Goal: Task Accomplishment & Management: Complete application form

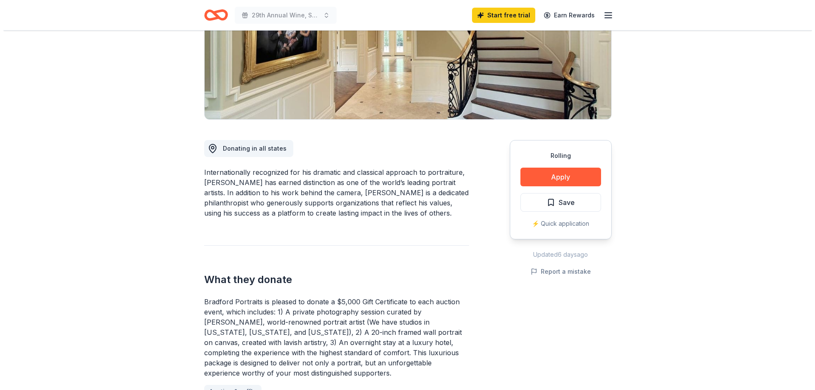
scroll to position [127, 0]
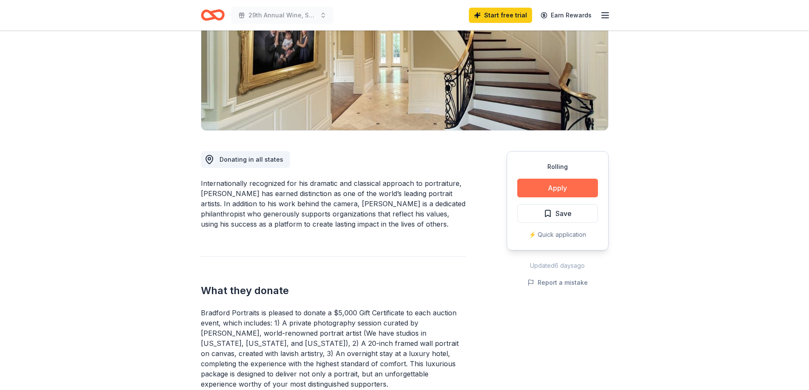
click at [537, 193] on button "Apply" at bounding box center [557, 188] width 81 height 19
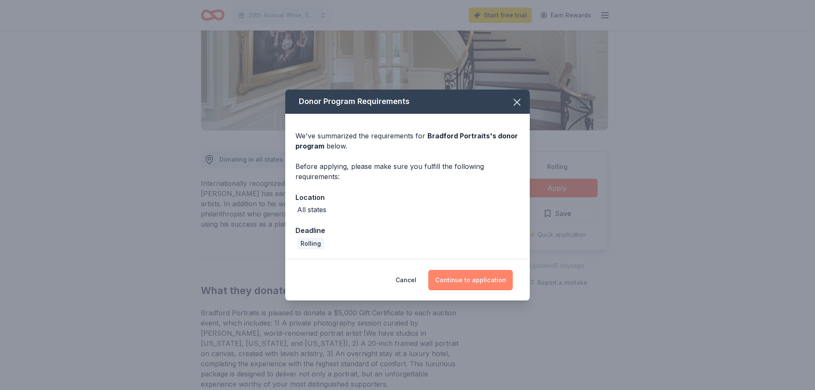
click at [473, 283] on button "Continue to application" at bounding box center [470, 280] width 84 height 20
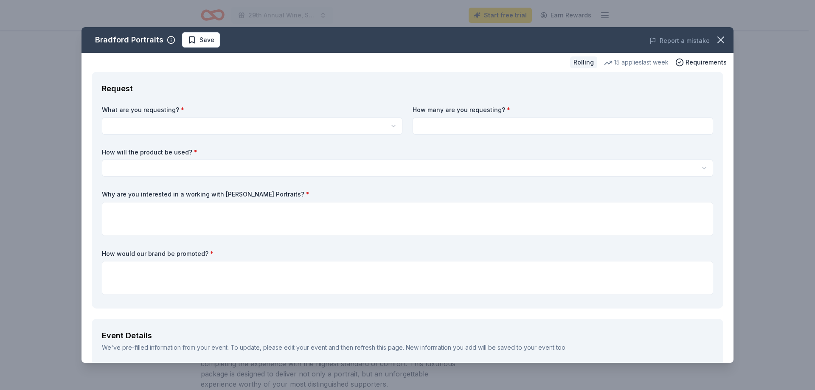
click at [161, 123] on html "29th Annual Wine, Spirits and Culinary Celebration Start free trial Earn Reward…" at bounding box center [407, 68] width 815 height 390
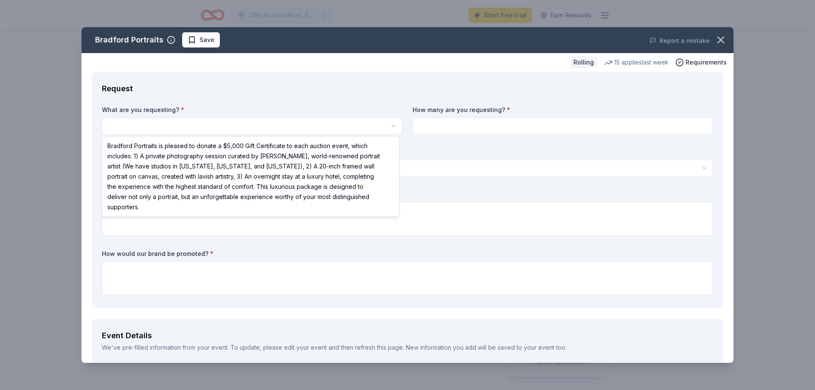
select select "Bradford Portraits is pleased to donate a $5,000 Gift Certificate to each aucti…"
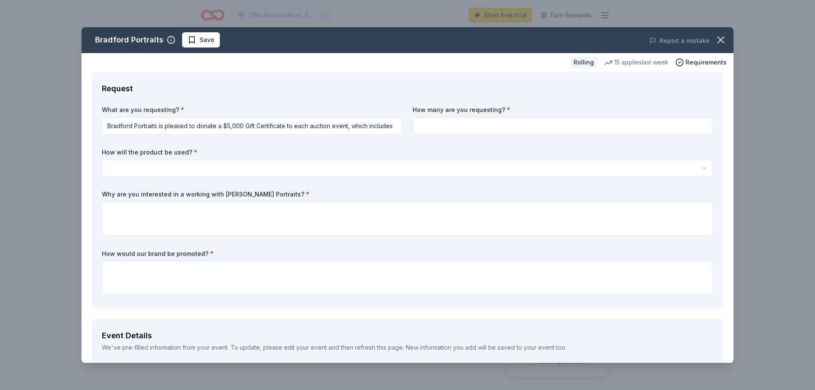
click at [655, 130] on input at bounding box center [563, 126] width 301 height 17
type input "1"
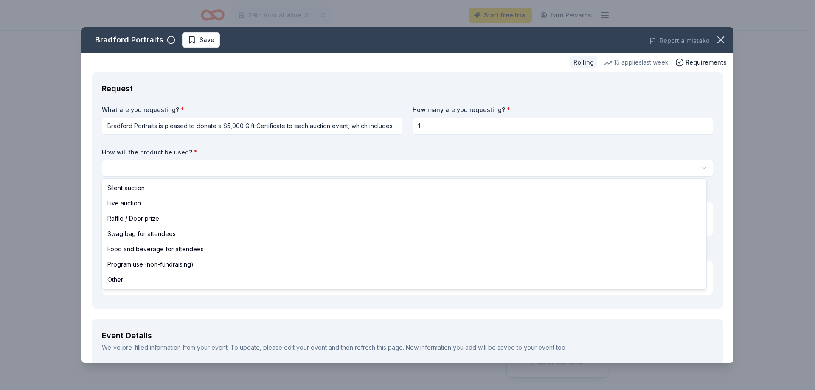
click at [314, 170] on html "29th Annual Wine, Spirits and Culinary Celebration Start free trial Earn Reward…" at bounding box center [407, 195] width 815 height 390
select select "silentAuction"
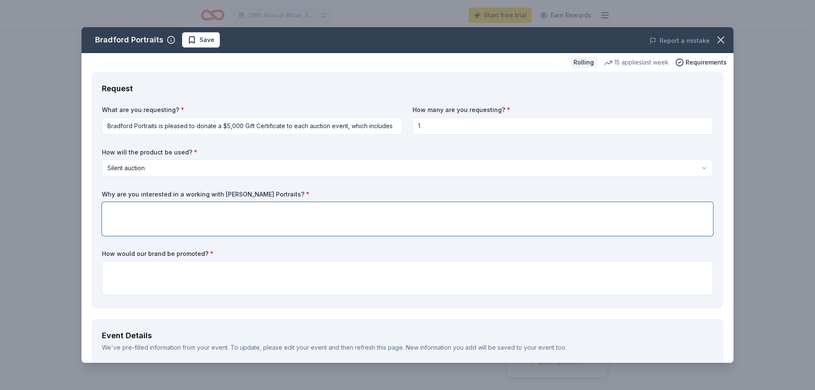
click at [156, 215] on textarea at bounding box center [407, 219] width 611 height 34
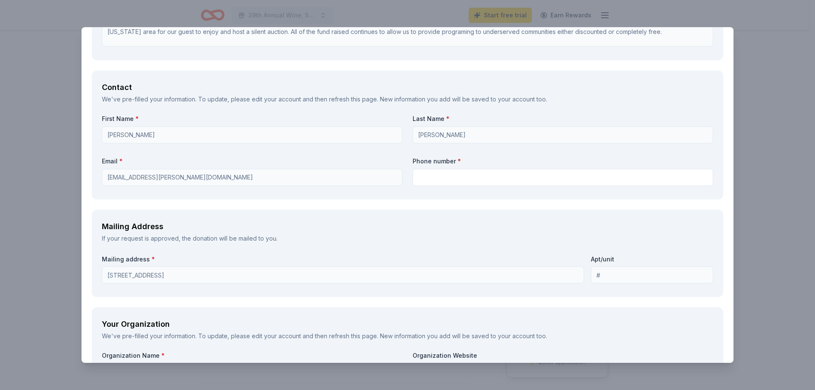
scroll to position [552, 0]
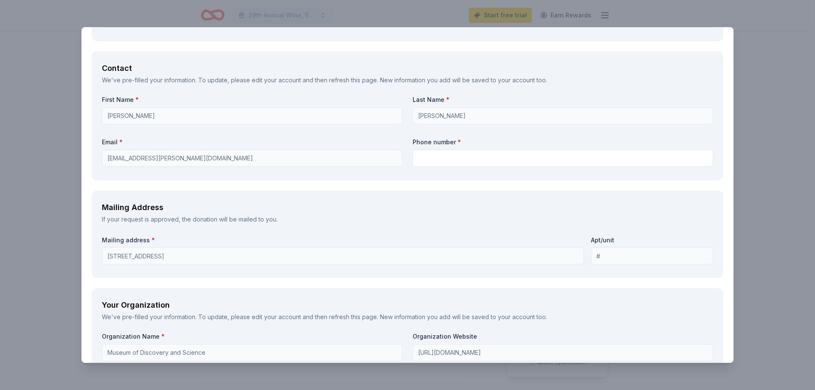
type textarea "[PERSON_NAME] Portraits is a lovely company and we beleive, for our demographic…"
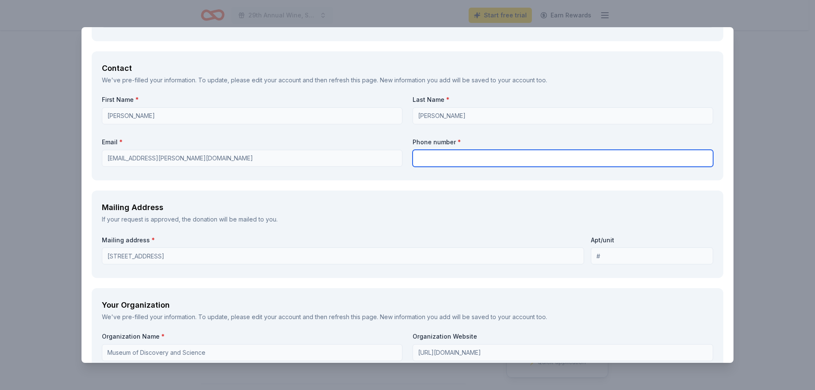
click at [472, 157] on input "text" at bounding box center [563, 158] width 301 height 17
type input "9547121372"
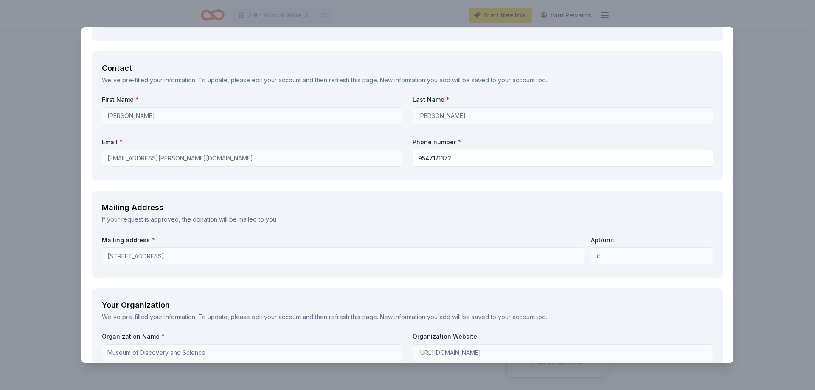
drag, startPoint x: 290, startPoint y: 218, endPoint x: 284, endPoint y: 216, distance: 6.3
click at [289, 218] on div "If your request is approved, the donation will be mailed to you." at bounding box center [407, 219] width 611 height 10
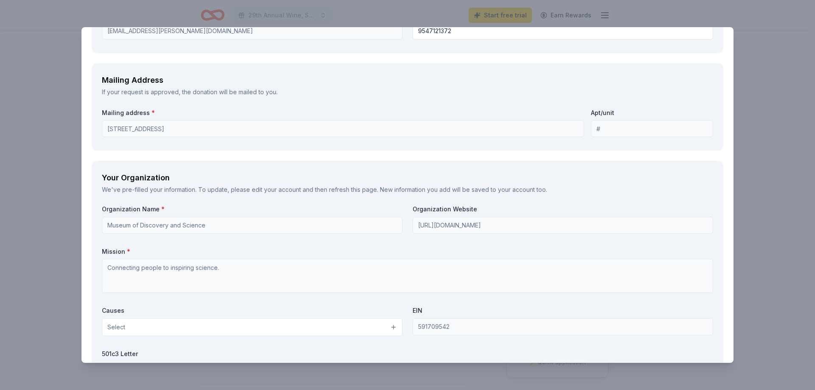
scroll to position [764, 0]
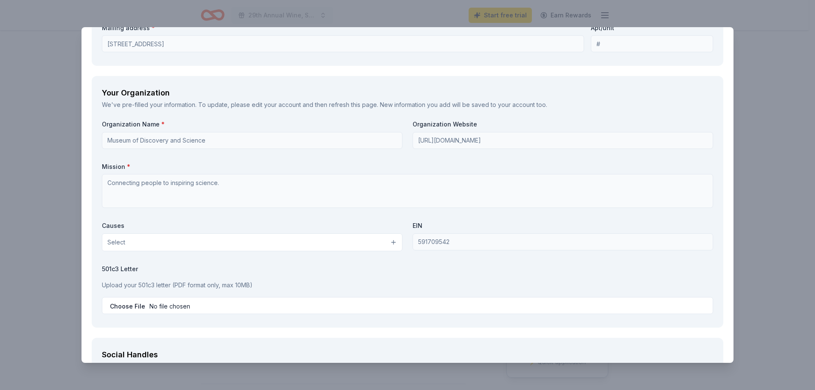
click at [376, 243] on button "Select" at bounding box center [252, 242] width 301 height 18
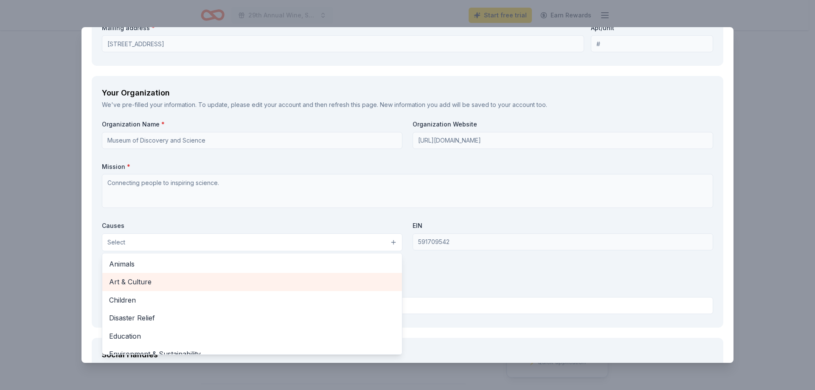
scroll to position [42, 0]
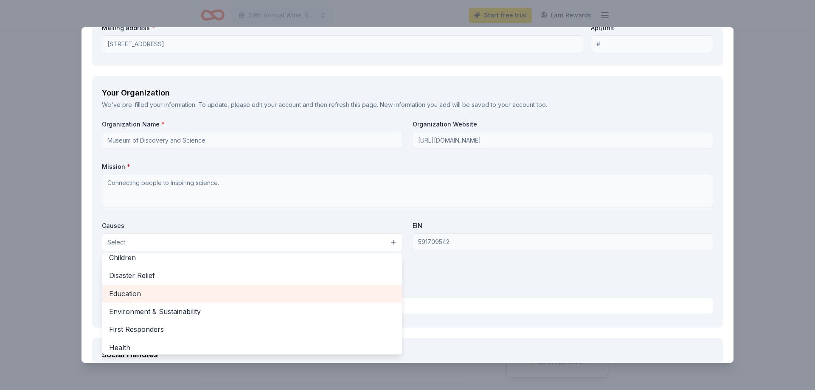
click at [124, 291] on span "Education" at bounding box center [252, 293] width 286 height 11
click at [180, 293] on span "Environment & Sustainability" at bounding box center [252, 294] width 286 height 11
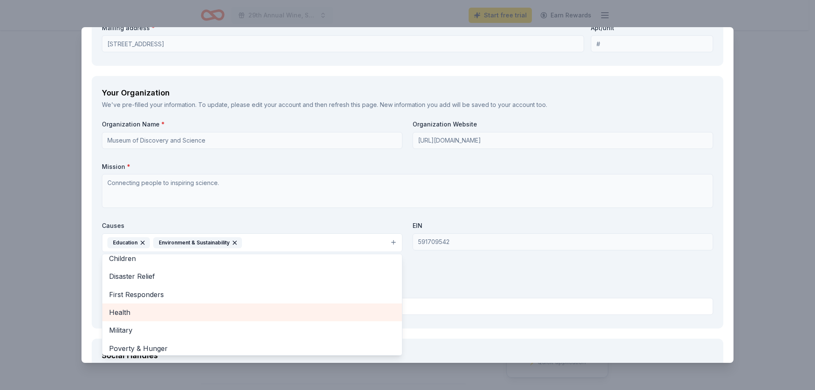
click at [175, 312] on span "Health" at bounding box center [252, 312] width 286 height 11
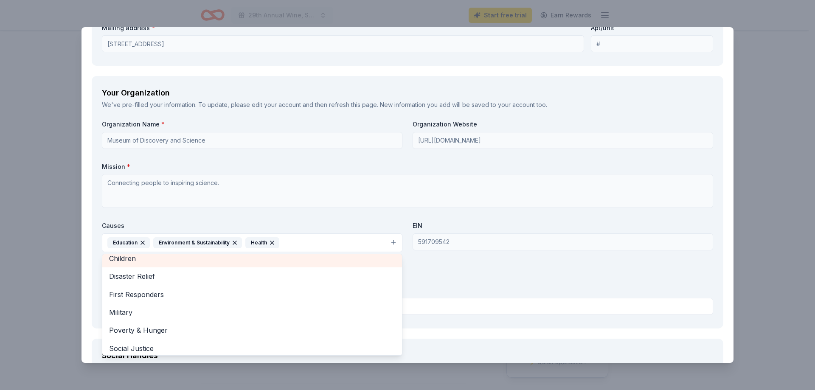
click at [150, 262] on span "Children" at bounding box center [252, 258] width 286 height 11
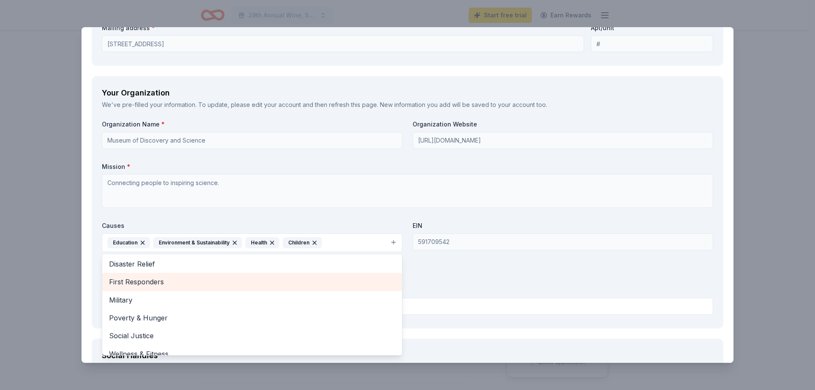
scroll to position [46, 0]
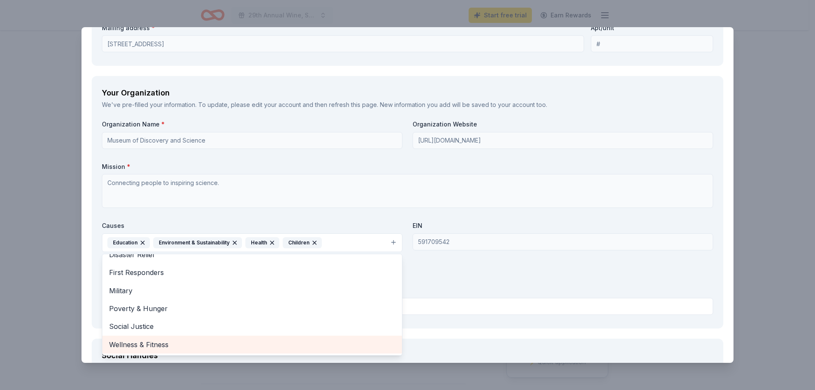
click at [164, 349] on span "Wellness & Fitness" at bounding box center [252, 344] width 286 height 11
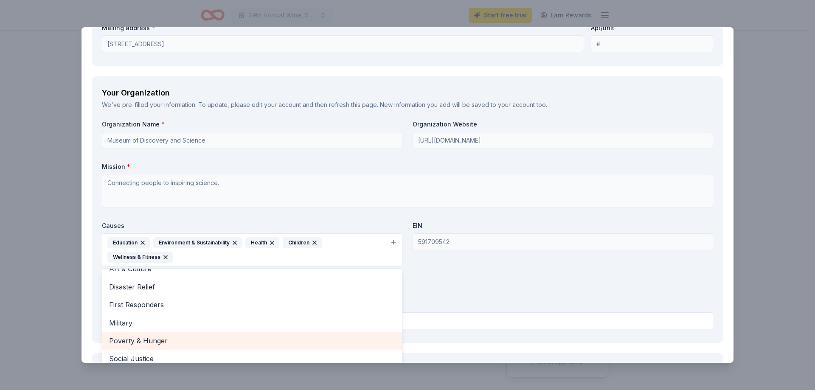
scroll to position [28, 0]
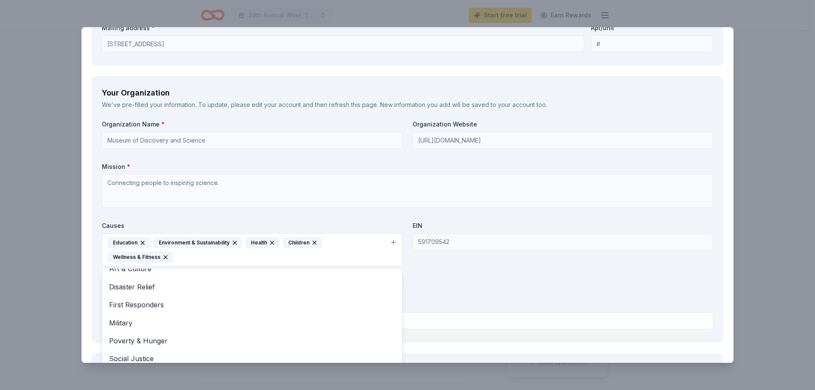
click at [457, 293] on div "Organization Name * Museum of Discovery and Science Organization Website [URL][…" at bounding box center [407, 226] width 611 height 212
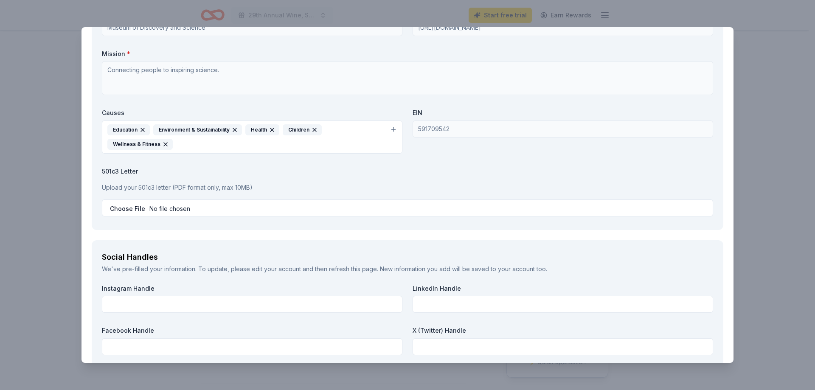
scroll to position [892, 0]
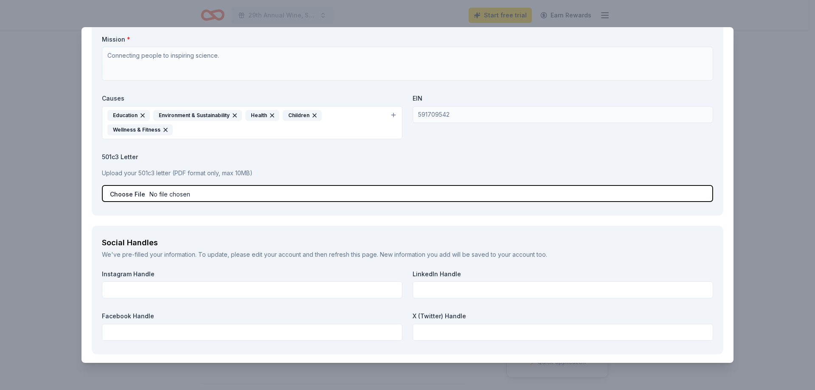
click at [188, 197] on input "file" at bounding box center [407, 193] width 611 height 17
type input "C:\fakepath\MODS Tax Exemption 5-2024 to 5-2029.pdf"
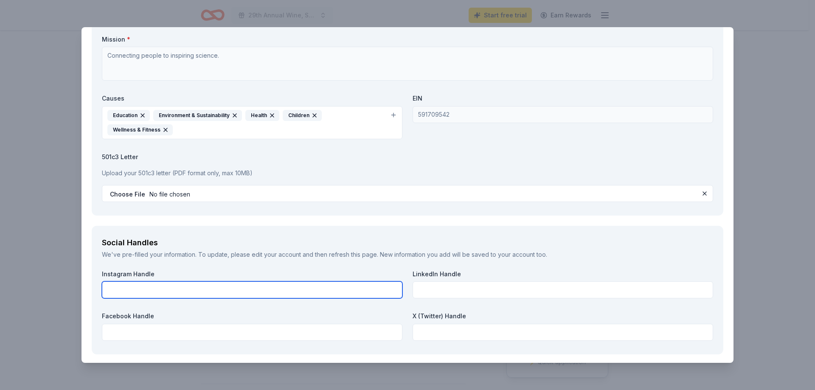
click at [186, 295] on input "text" at bounding box center [252, 289] width 301 height 17
type input "@modsftl"
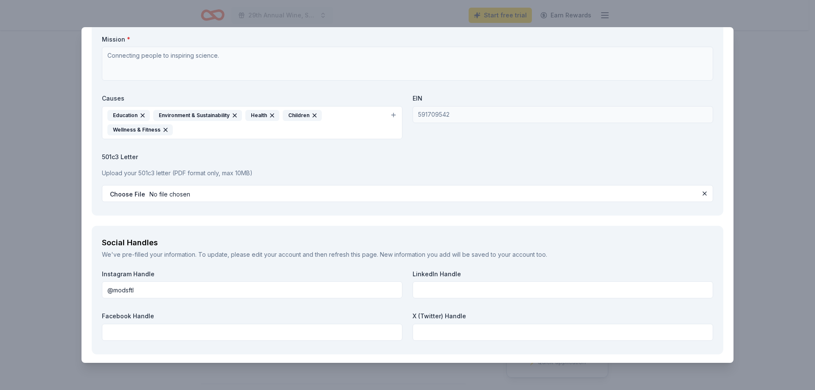
click at [611, 252] on div "We've pre-filled your information. To update, please edit your account and then…" at bounding box center [407, 255] width 611 height 10
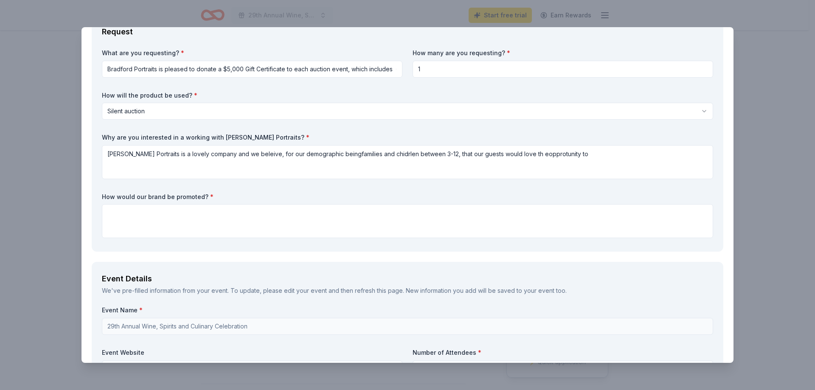
scroll to position [0, 0]
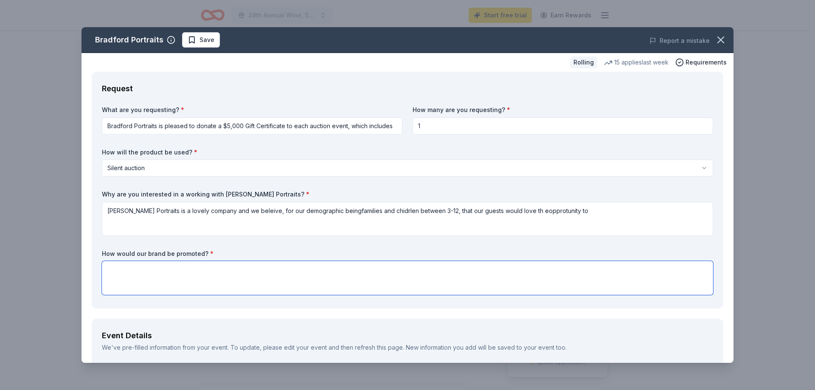
click at [191, 273] on textarea at bounding box center [407, 278] width 611 height 34
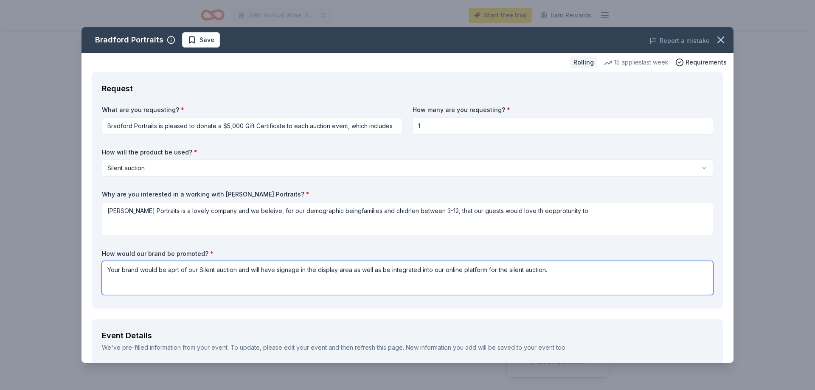
click at [172, 271] on textarea "Your brand would be aprt of our Silent auction and will have signage in the dis…" at bounding box center [407, 278] width 611 height 34
type textarea "Your brand would be part of our Silent auction and will have signage in the dis…"
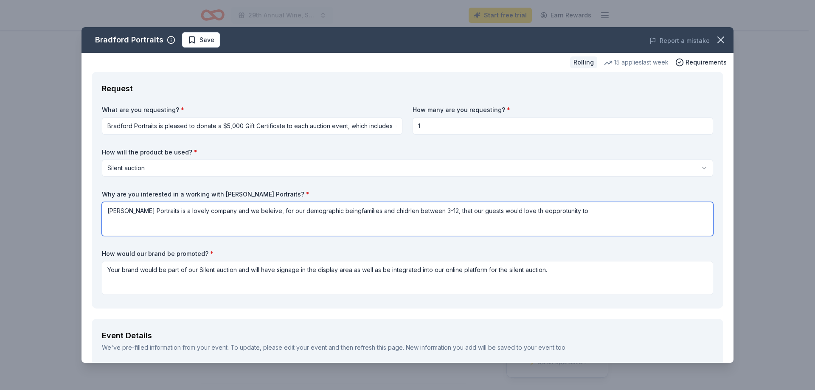
click at [254, 214] on textarea "[PERSON_NAME] Portraits is a lovely company and we beleive, for our demographic…" at bounding box center [407, 219] width 611 height 34
click at [217, 212] on textarea "[PERSON_NAME] Portraits is a lovely company and we beleive, for our demographic…" at bounding box center [407, 219] width 611 height 34
click at [253, 213] on textarea "[PERSON_NAME] Portraits is a lovely company and the portrtaits created are amaz…" at bounding box center [407, 219] width 611 height 34
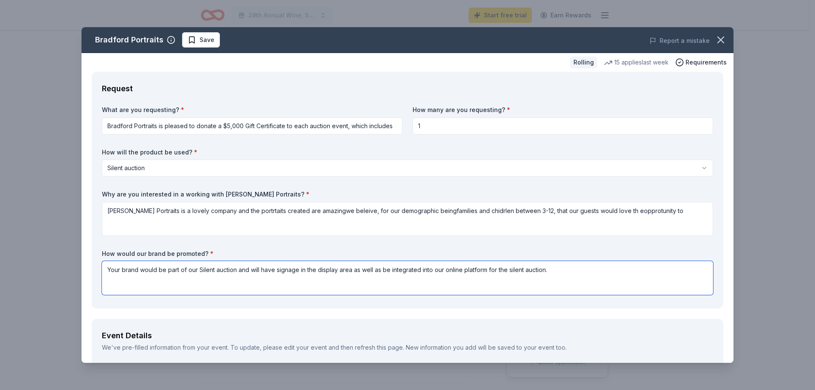
drag, startPoint x: 253, startPoint y: 213, endPoint x: 253, endPoint y: 287, distance: 74.3
click at [253, 287] on textarea "Your brand would be part of our Silent auction and will have signage in the dis…" at bounding box center [407, 278] width 611 height 34
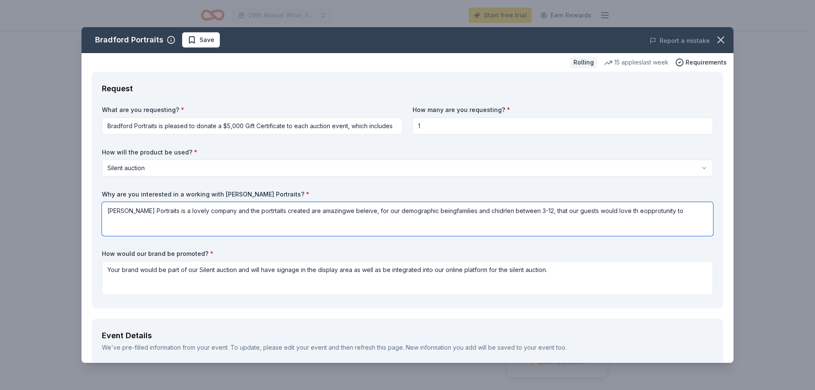
click at [247, 214] on textarea "[PERSON_NAME] Portraits is a lovely company and the portrtaits created are amaz…" at bounding box center [407, 219] width 611 height 34
click at [260, 211] on textarea "[PERSON_NAME] Portraits is a lovely company and the portrtaits created are amaz…" at bounding box center [407, 219] width 611 height 34
drag, startPoint x: 657, startPoint y: 210, endPoint x: 522, endPoint y: 214, distance: 134.6
click at [522, 214] on textarea "[PERSON_NAME] Portraits is a lovely company and the portraits created are amazi…" at bounding box center [407, 219] width 611 height 34
click at [437, 211] on textarea "[PERSON_NAME] Portraits is a lovely company and the portraits created are amazi…" at bounding box center [407, 219] width 611 height 34
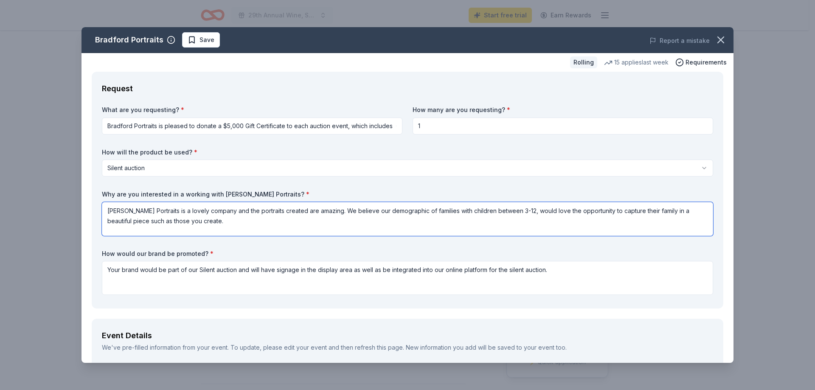
click at [440, 211] on textarea "[PERSON_NAME] Portraits is a lovely company and the portraits created are amazi…" at bounding box center [407, 219] width 611 height 34
click at [249, 223] on textarea "[PERSON_NAME] Portraits is a lovely company and the portraits created are amazi…" at bounding box center [407, 219] width 611 height 34
type textarea "[PERSON_NAME] Portraits is a lovely company and the portraits created are amazi…"
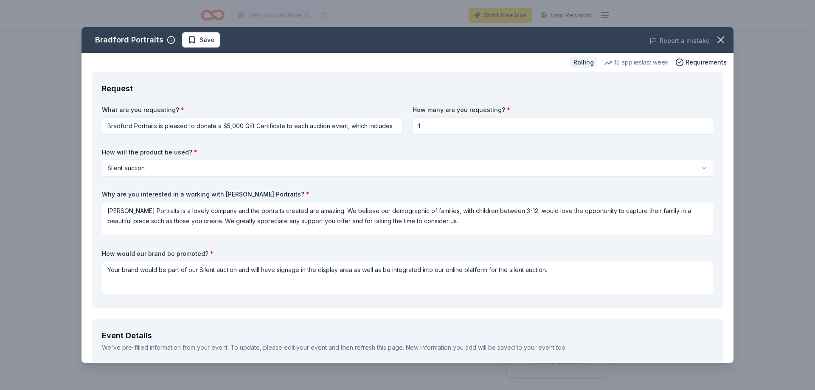
click at [703, 257] on label "How would our brand be promoted? *" at bounding box center [407, 254] width 611 height 8
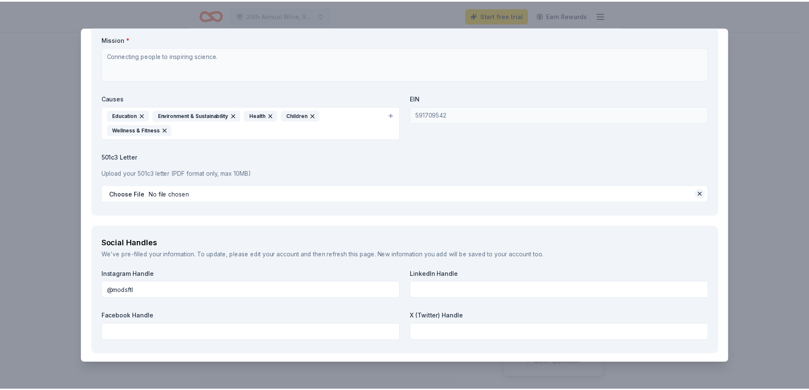
scroll to position [1030, 0]
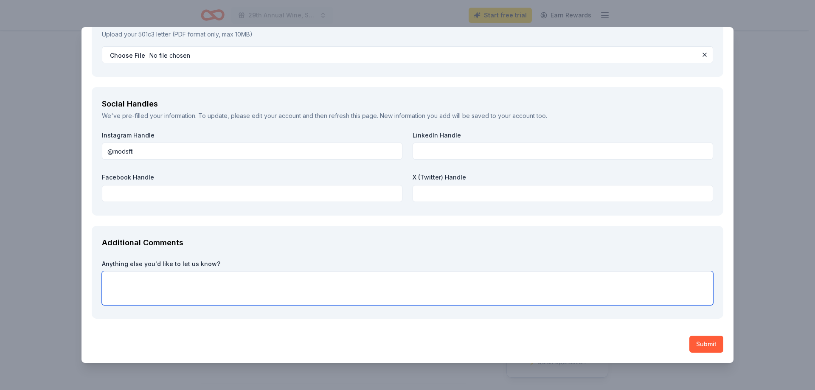
click at [373, 290] on textarea at bounding box center [407, 288] width 611 height 34
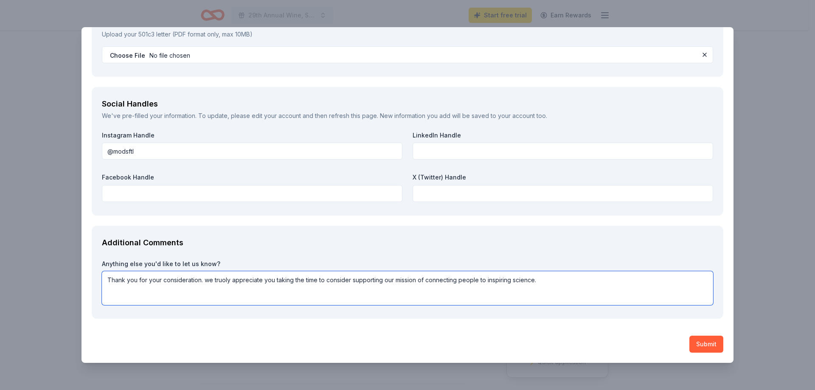
click at [225, 281] on textarea "Thank you for your consideration. we truoly appreciate you taking the time to c…" at bounding box center [407, 288] width 611 height 34
type textarea "Thank you for your consideration. We truly appreciate you taking the time to co…"
click at [702, 341] on button "Submit" at bounding box center [706, 344] width 34 height 17
